Goal: Transaction & Acquisition: Book appointment/travel/reservation

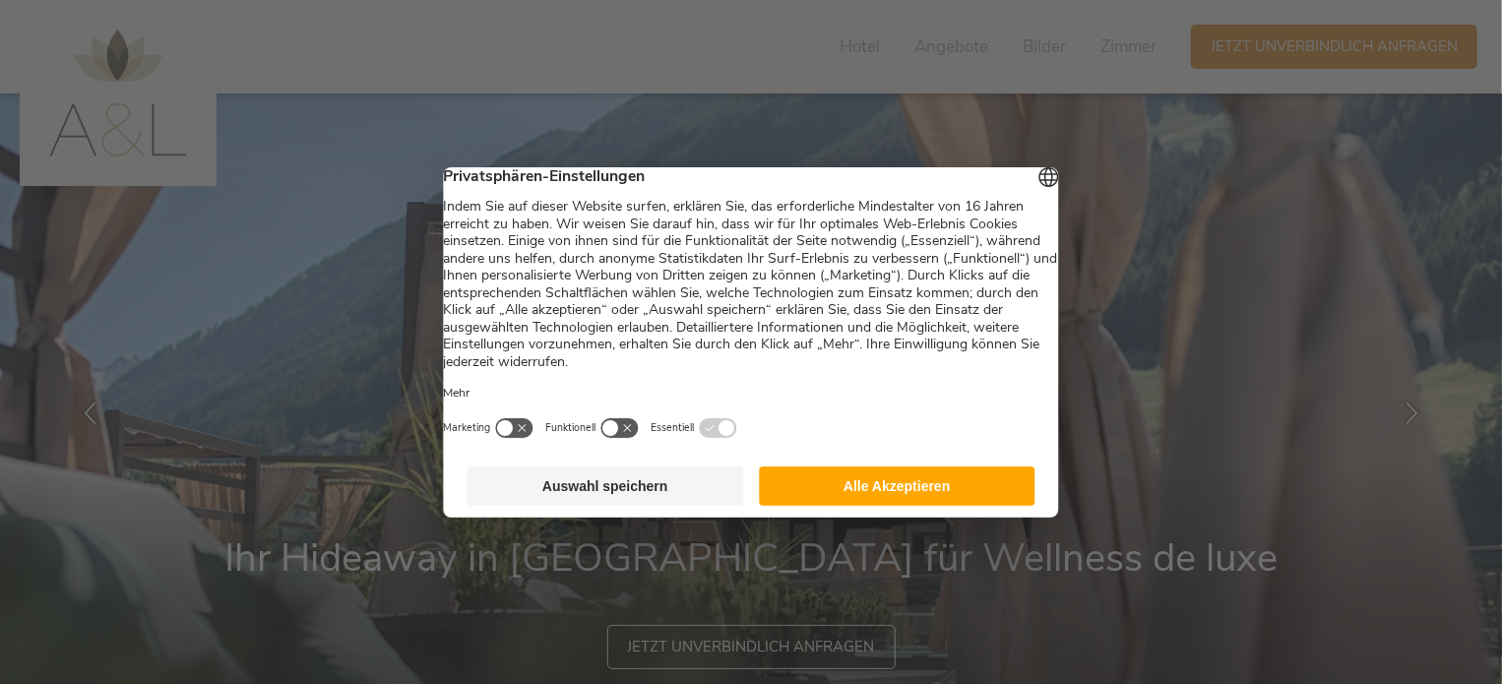
click at [915, 491] on button "Alle Akzeptieren" at bounding box center [897, 486] width 277 height 39
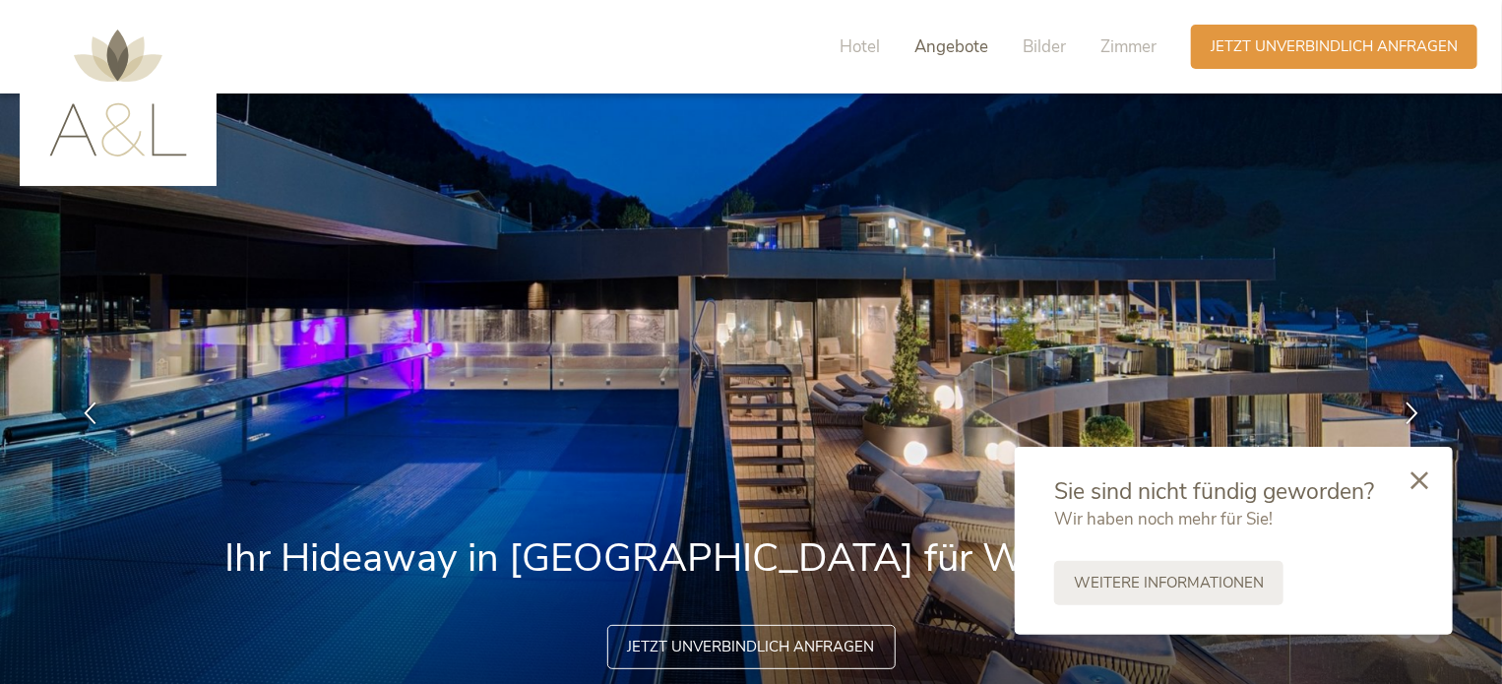
click at [969, 45] on span "Angebote" at bounding box center [951, 46] width 74 height 23
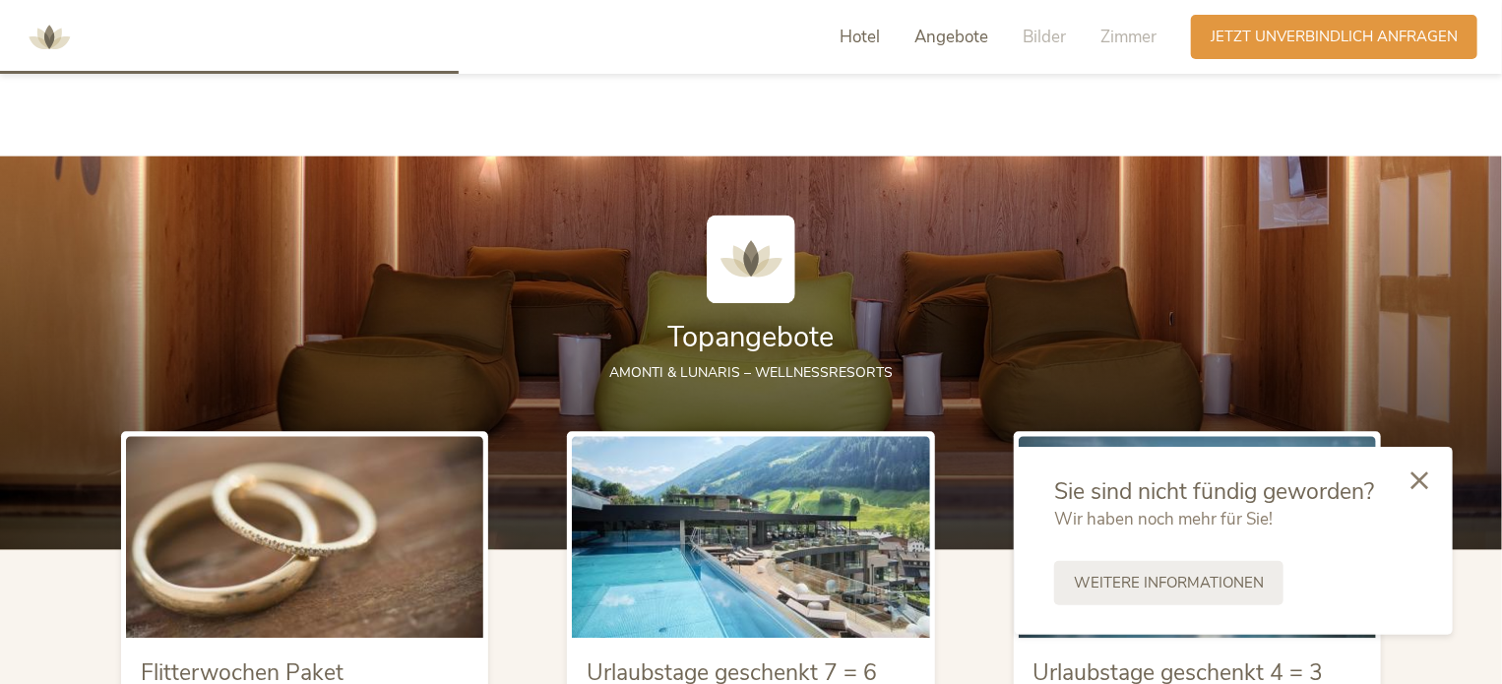
scroll to position [2103, 0]
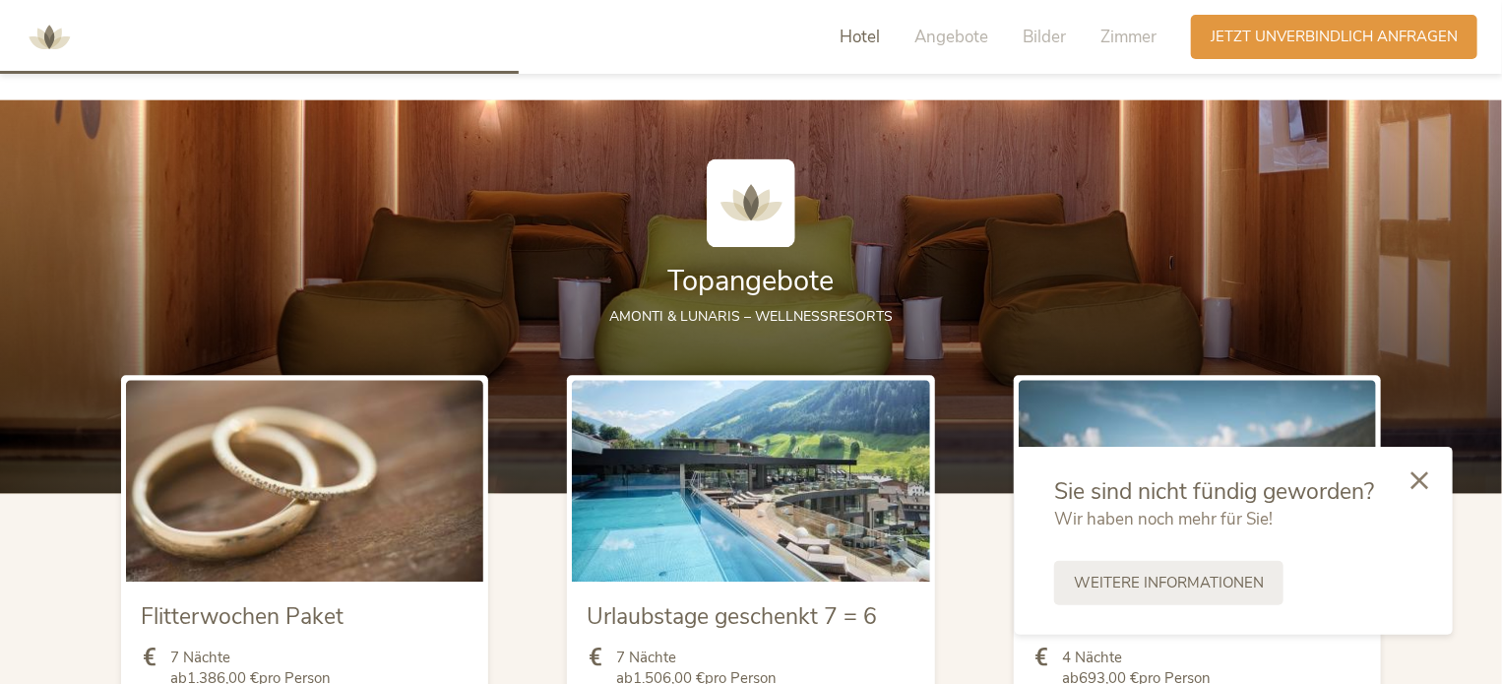
click at [1501, 230] on div at bounding box center [751, 296] width 1502 height 394
click at [1421, 470] on icon at bounding box center [1420, 479] width 18 height 18
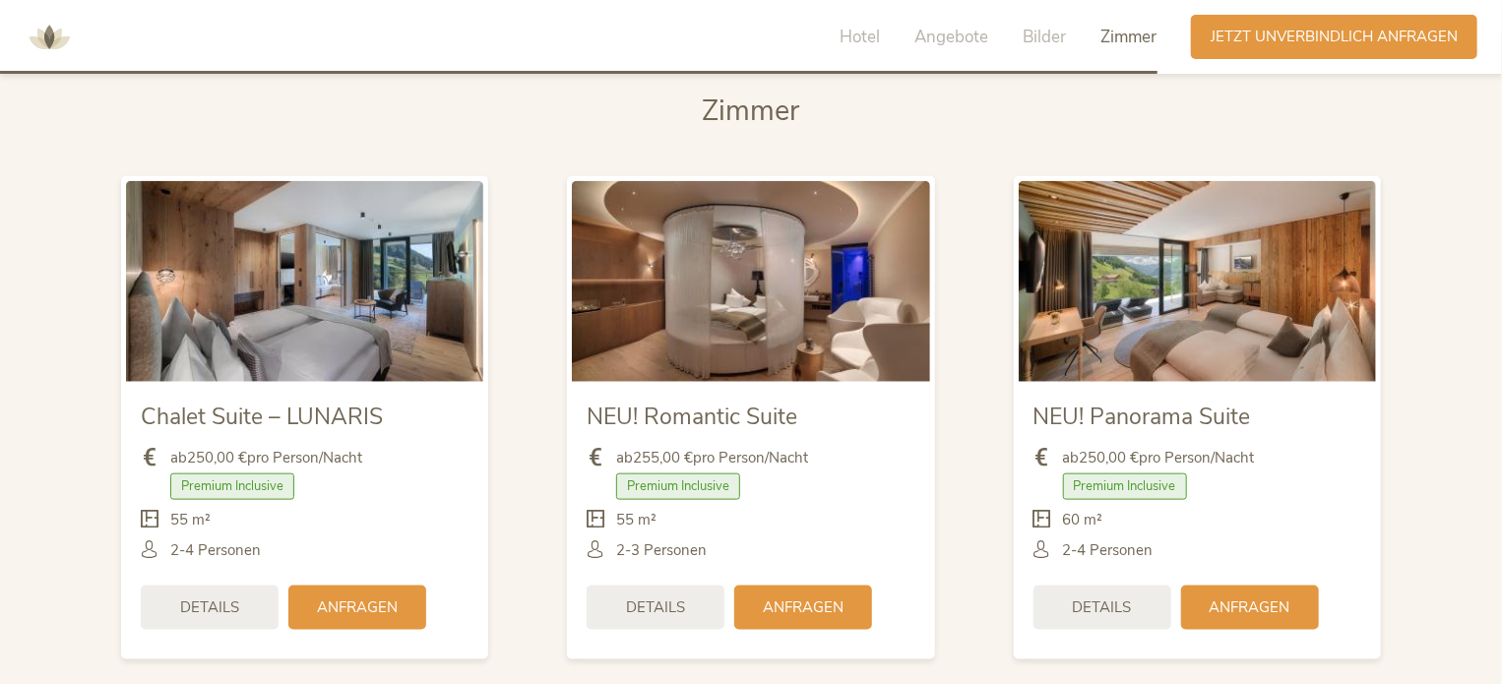
scroll to position [4691, 0]
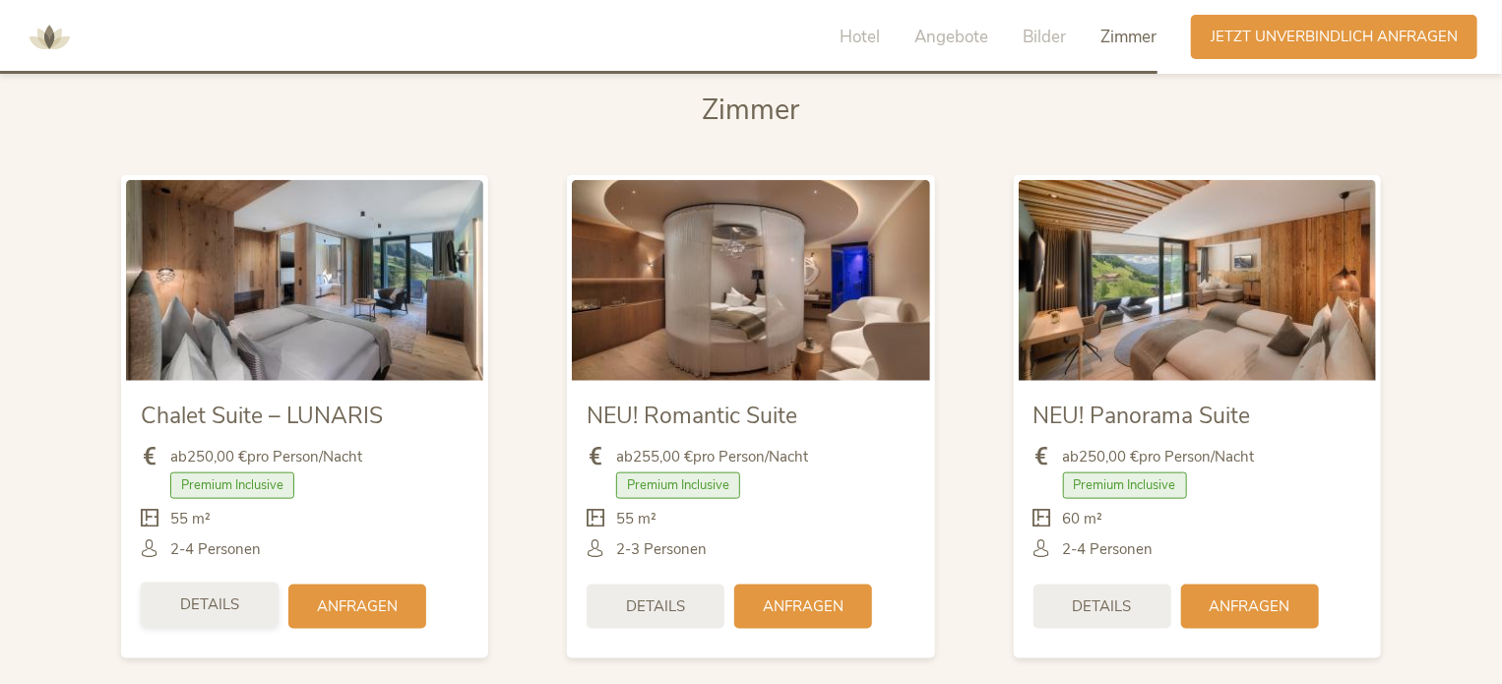
click at [213, 601] on span "Details" at bounding box center [209, 605] width 59 height 21
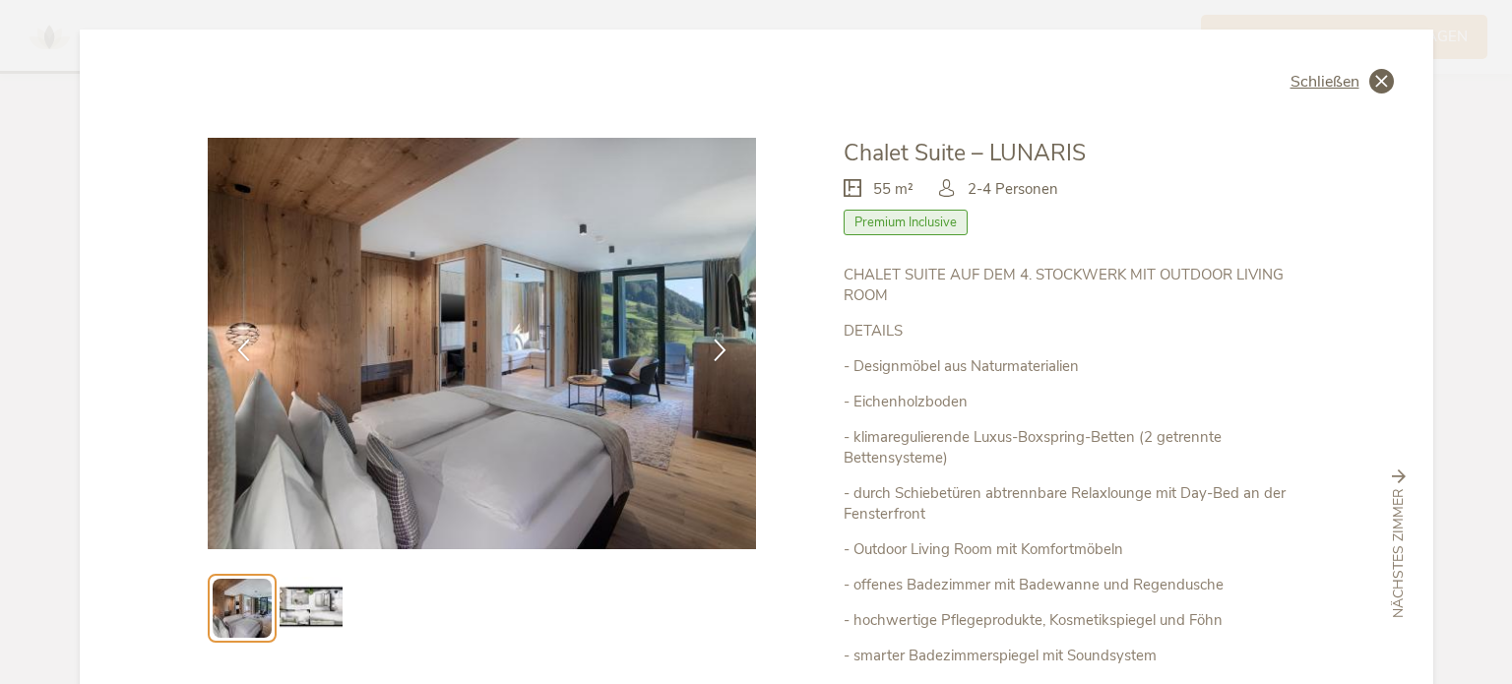
click at [1370, 83] on icon at bounding box center [1381, 81] width 25 height 25
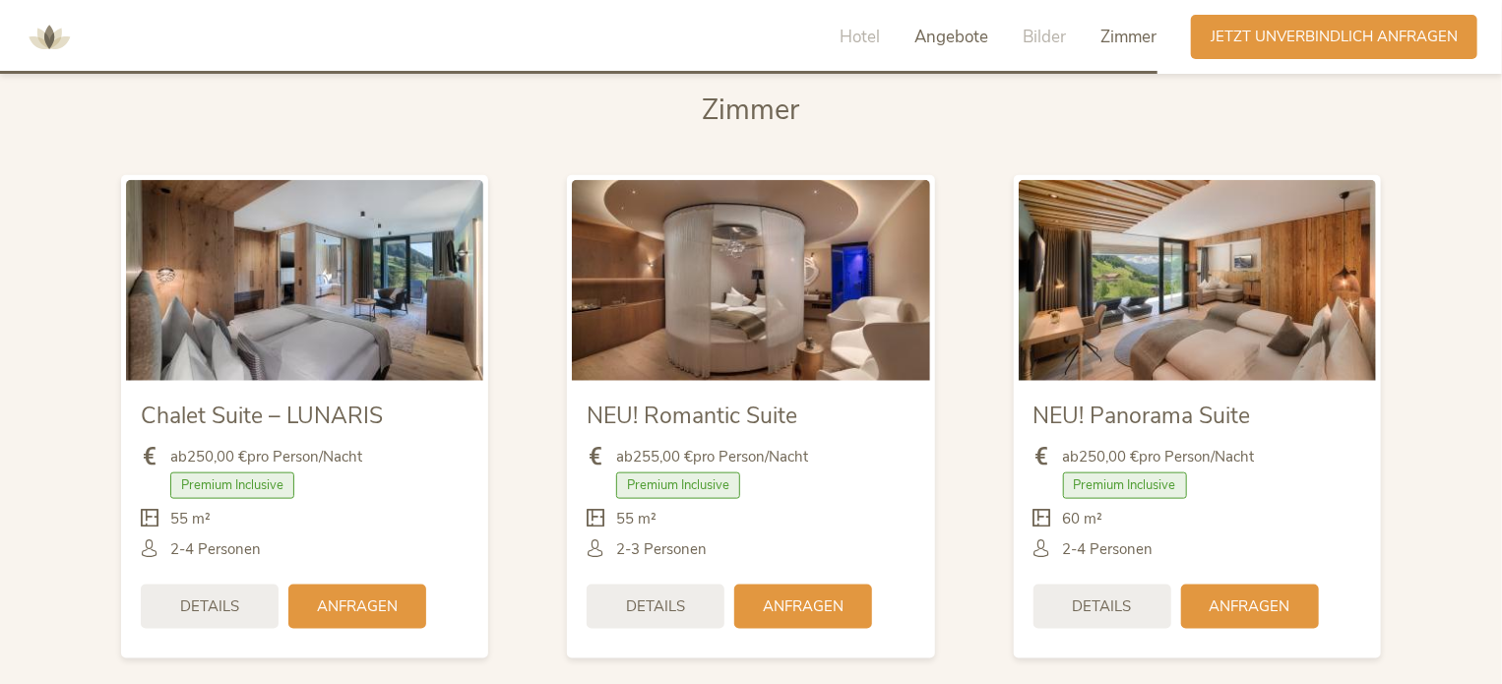
click at [936, 31] on span "Angebote" at bounding box center [951, 37] width 74 height 23
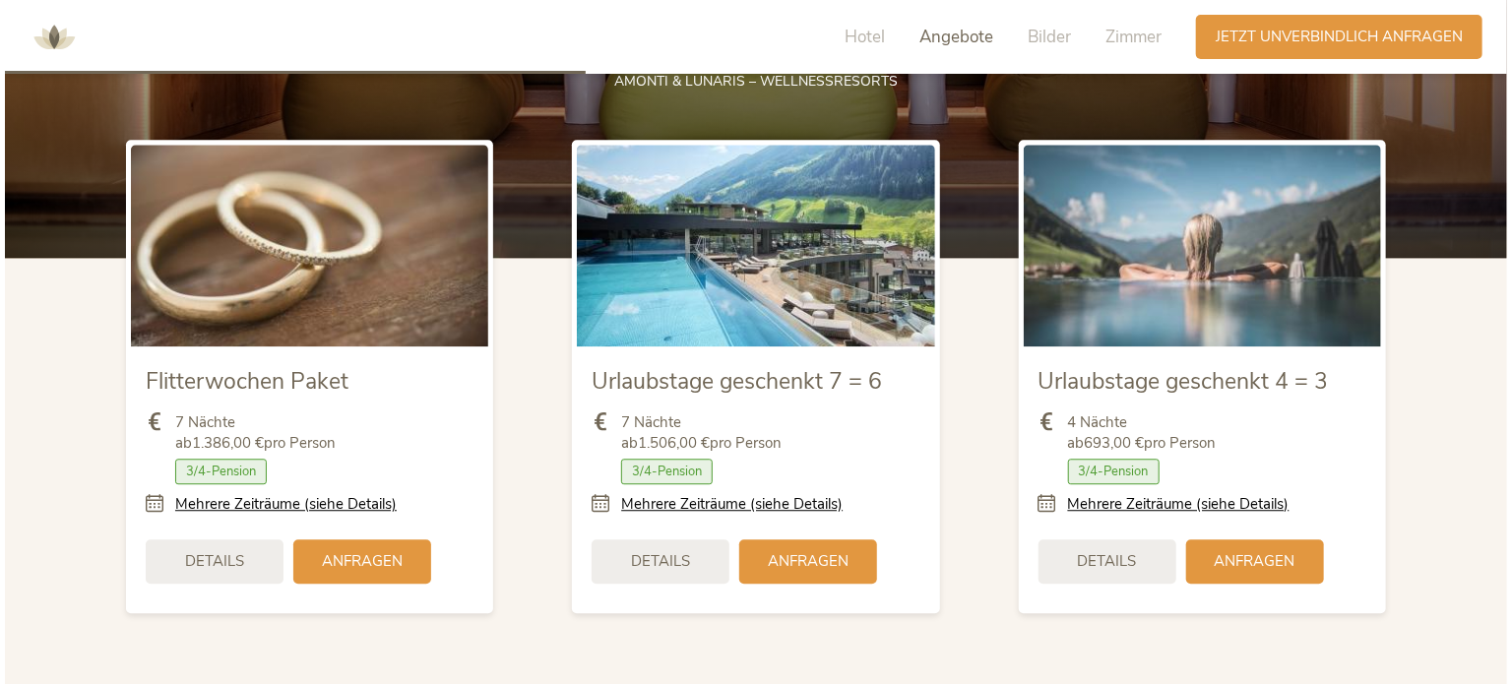
scroll to position [2376, 0]
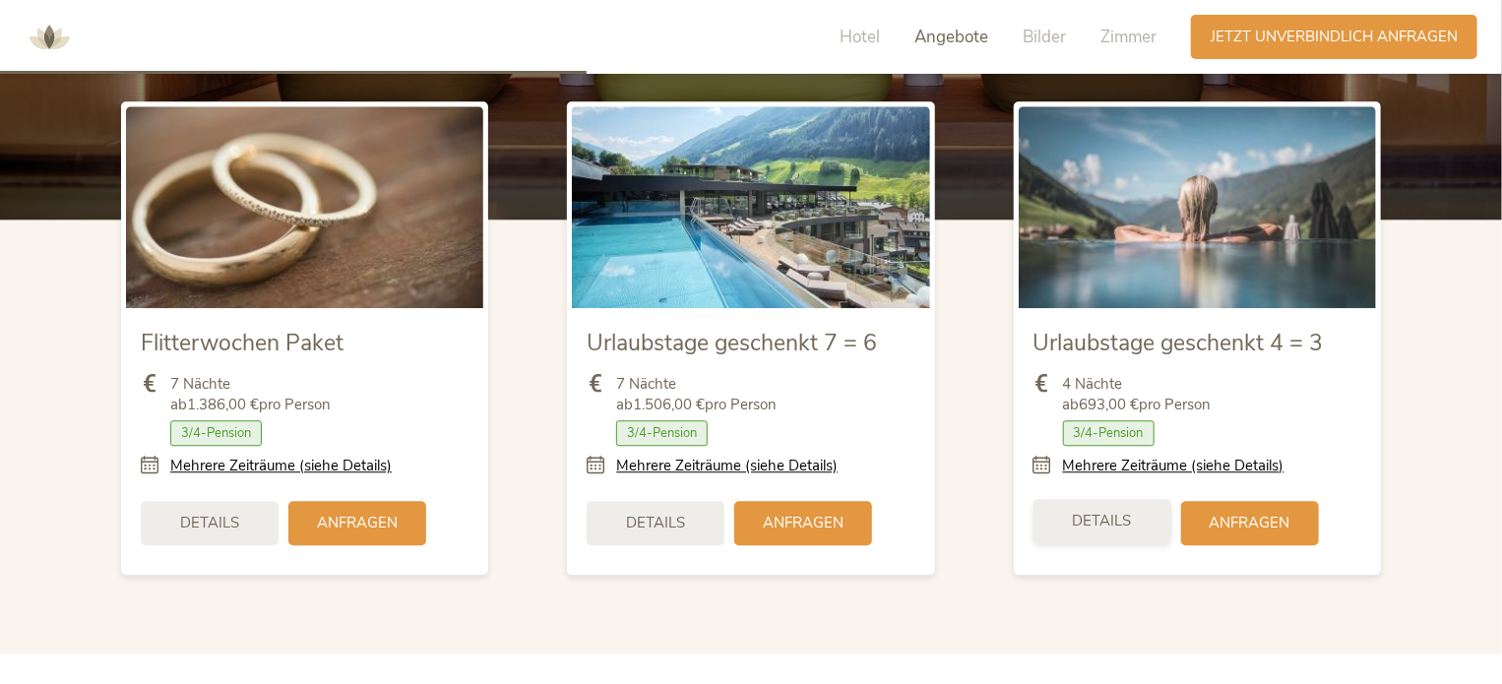
click at [1127, 515] on span "Details" at bounding box center [1102, 521] width 59 height 21
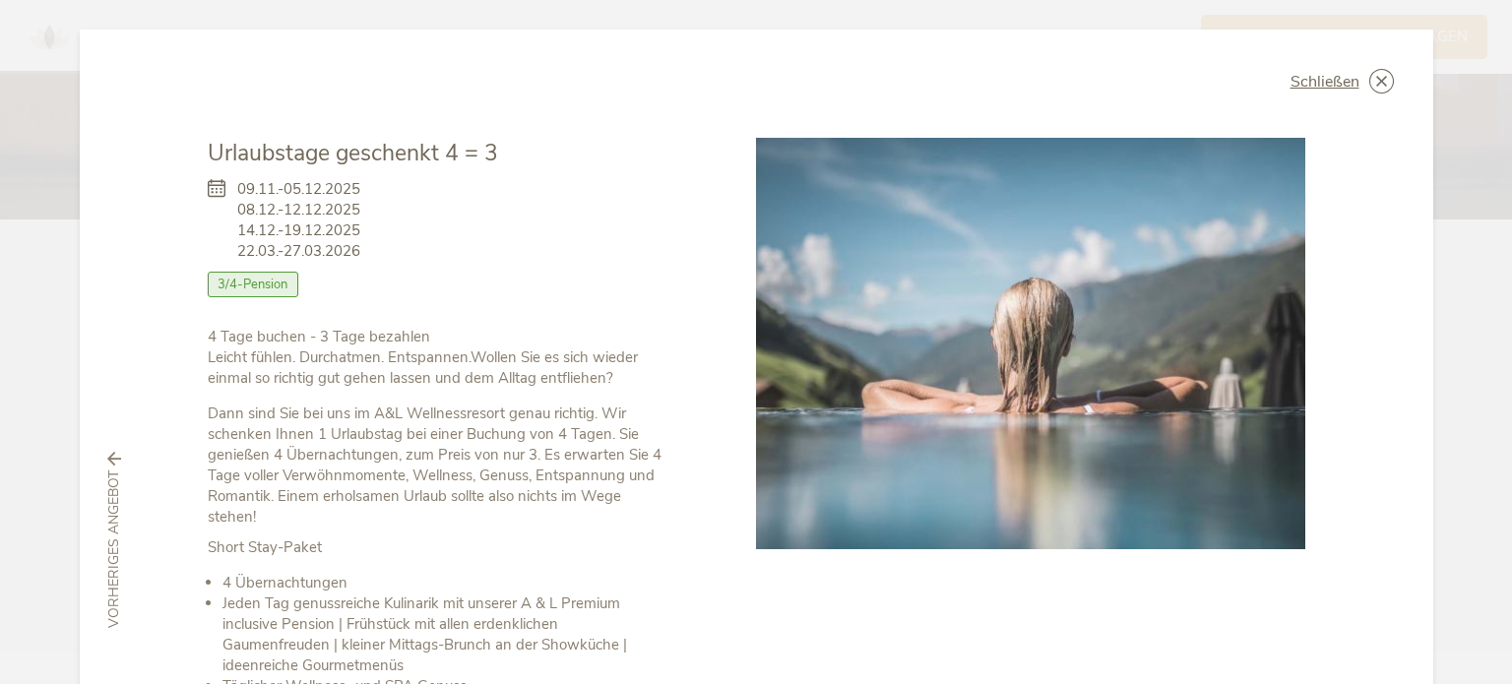
click at [421, 454] on p "Dann sind Sie bei uns im A&L Wellnessresort genau richtig. Wir schenken Ihnen 1…" at bounding box center [438, 466] width 461 height 124
click at [492, 448] on p "Dann sind Sie bei uns im A&L Wellnessresort genau richtig. Wir schenken Ihnen 1…" at bounding box center [438, 466] width 461 height 124
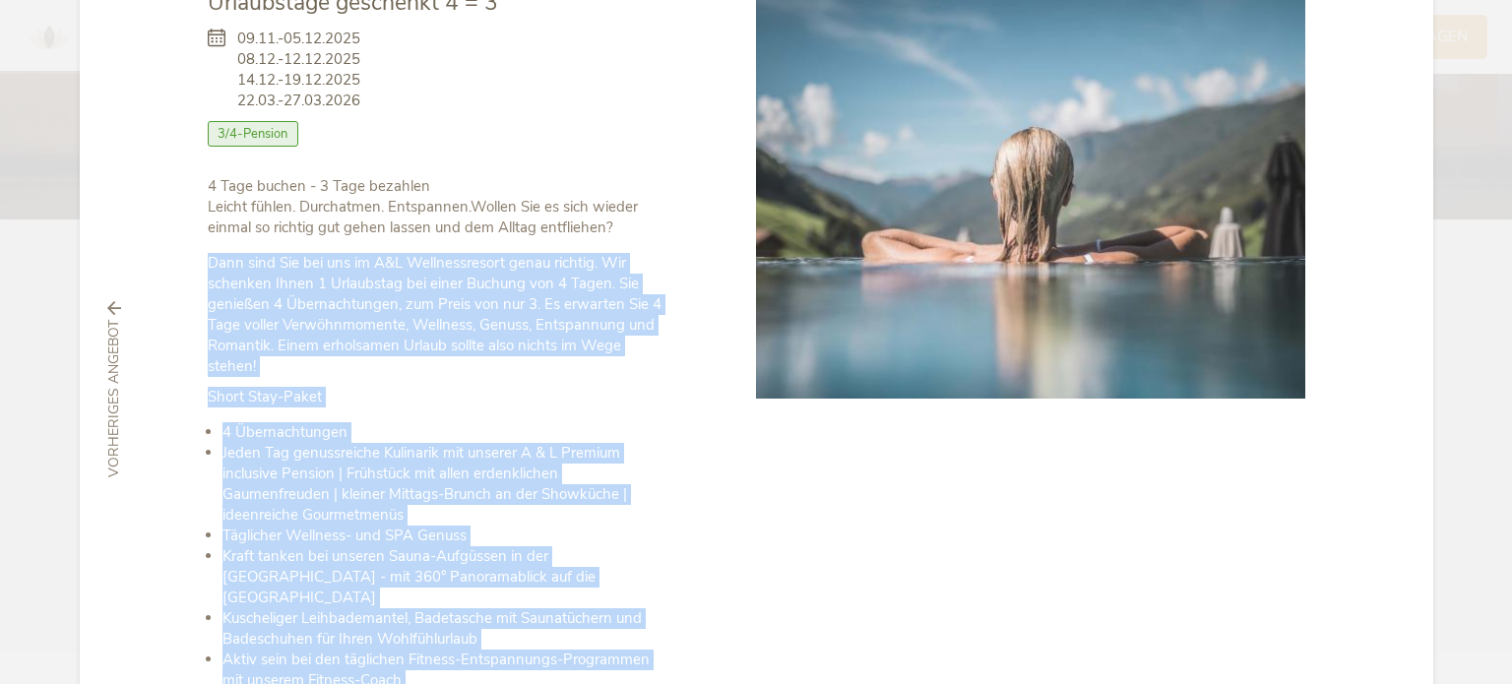
scroll to position [287, 0]
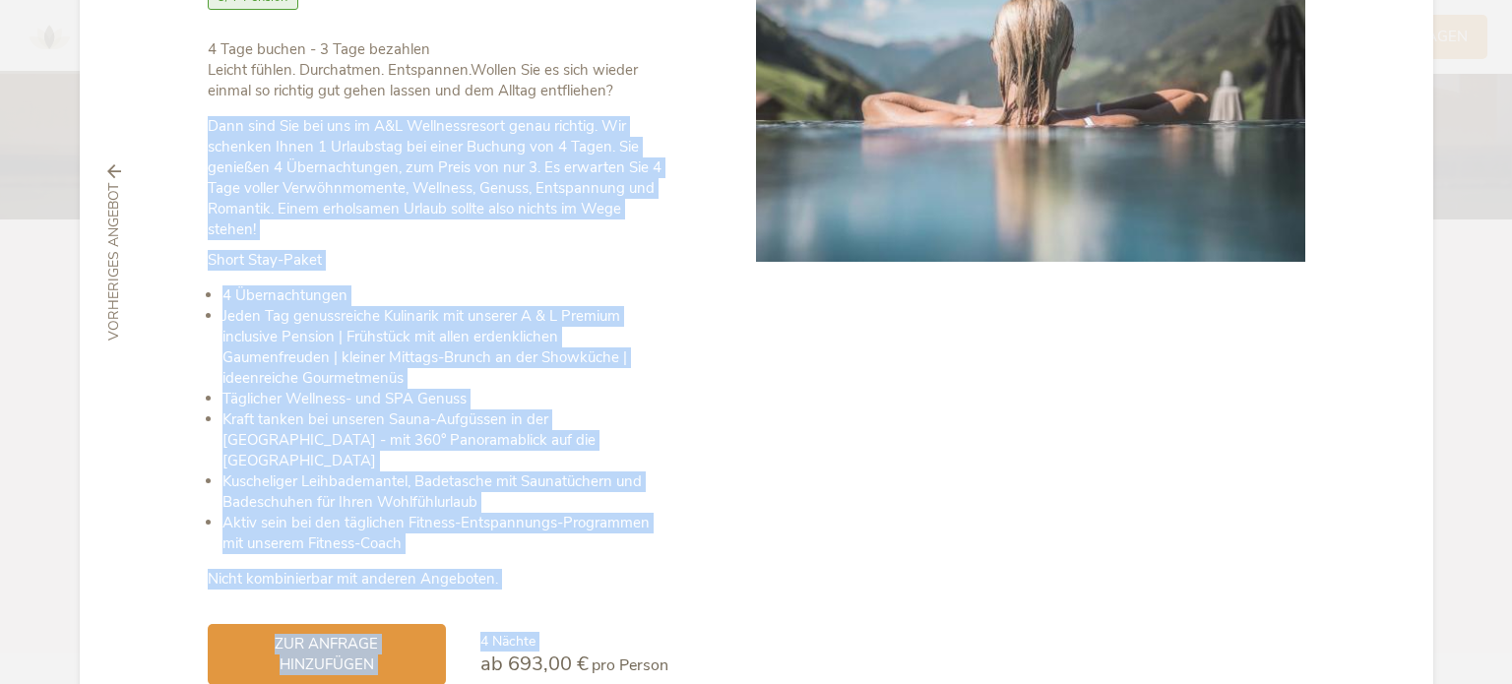
drag, startPoint x: 492, startPoint y: 448, endPoint x: 501, endPoint y: 604, distance: 156.8
click at [501, 604] on div "Urlaubstage geschenkt 4 = 3 [DATE]-[DATE] [DATE]-[DATE] [DATE]-[DATE] [DATE]-[D…" at bounding box center [482, 267] width 549 height 835
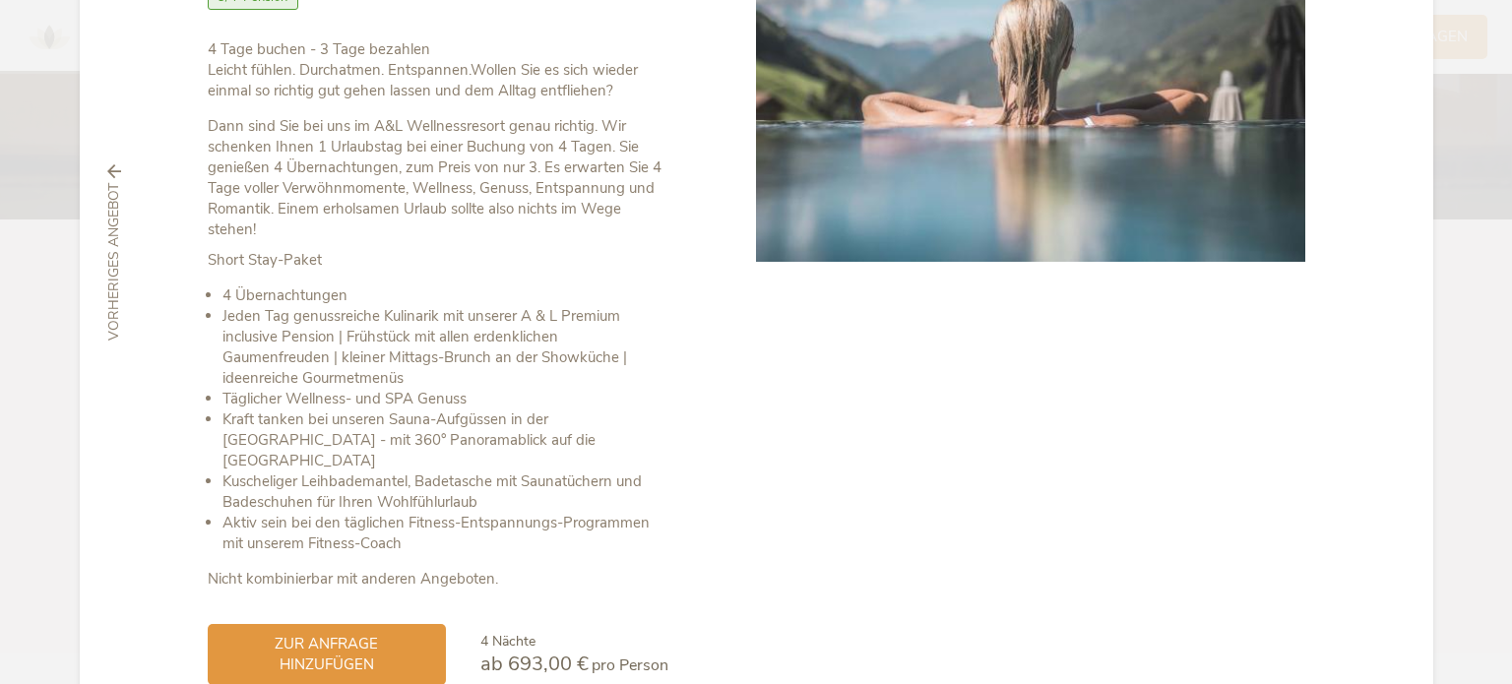
click at [782, 486] on div at bounding box center [1030, 267] width 549 height 835
